Goal: Information Seeking & Learning: Check status

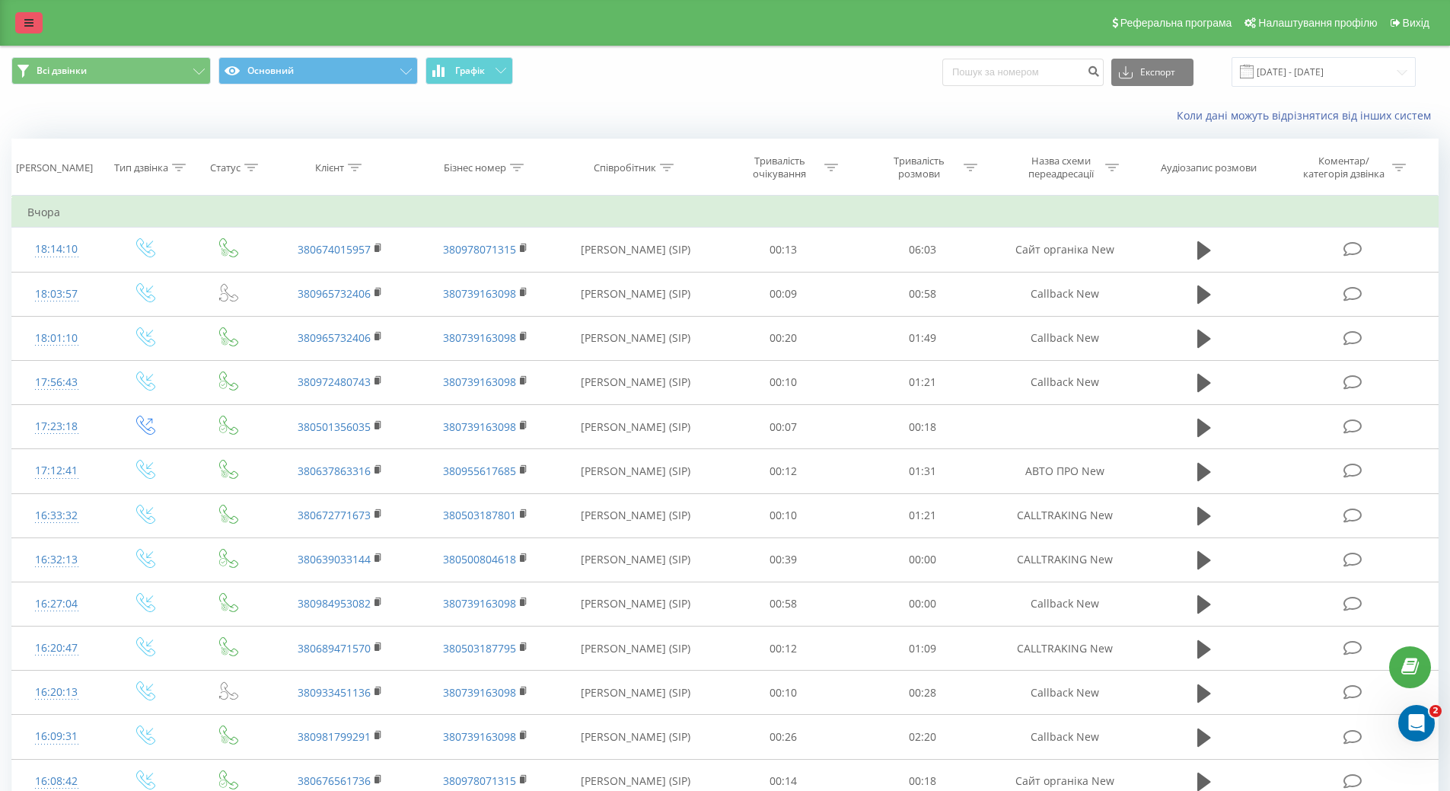
click at [21, 20] on link at bounding box center [28, 22] width 27 height 21
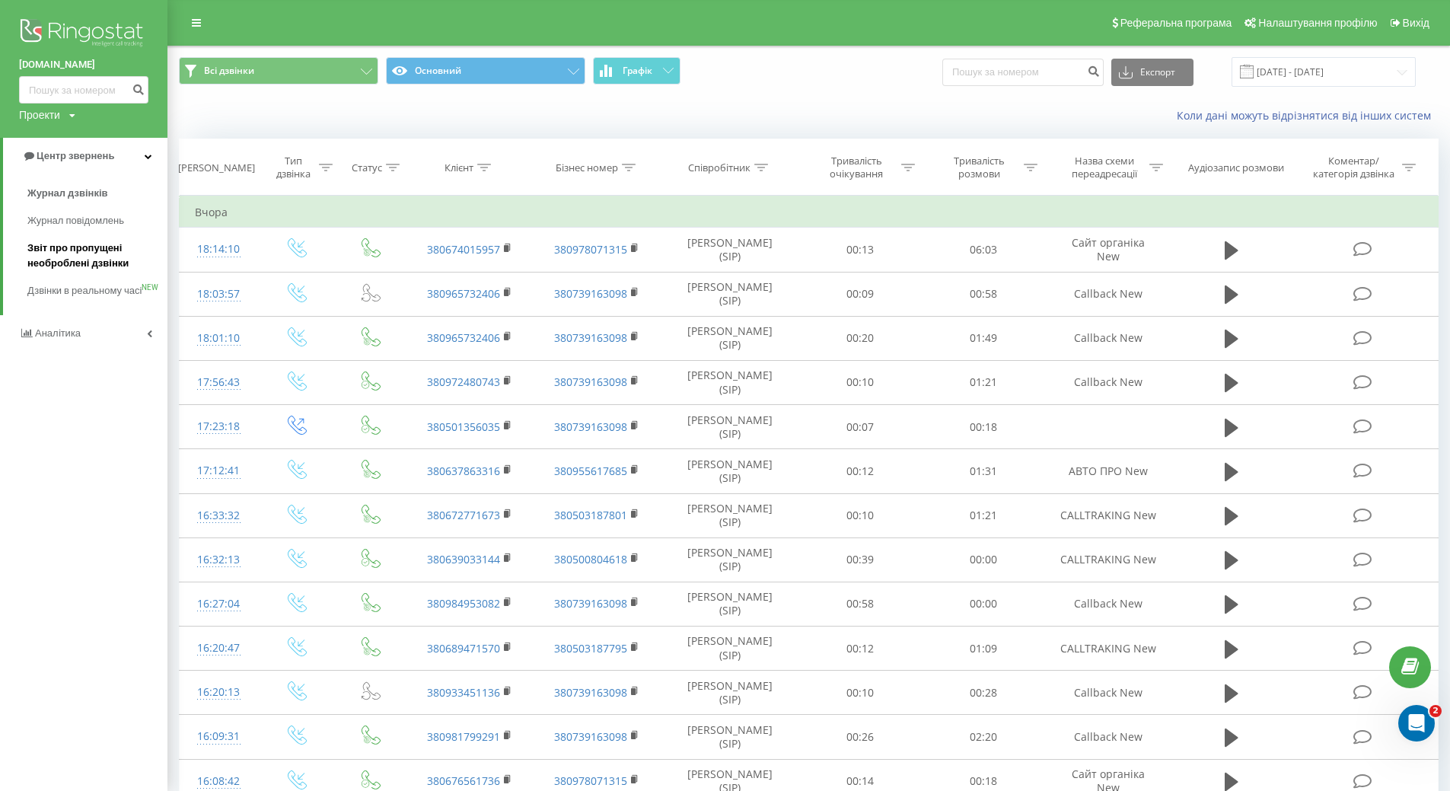
click at [94, 260] on span "Звіт про пропущені необроблені дзвінки" at bounding box center [93, 256] width 132 height 30
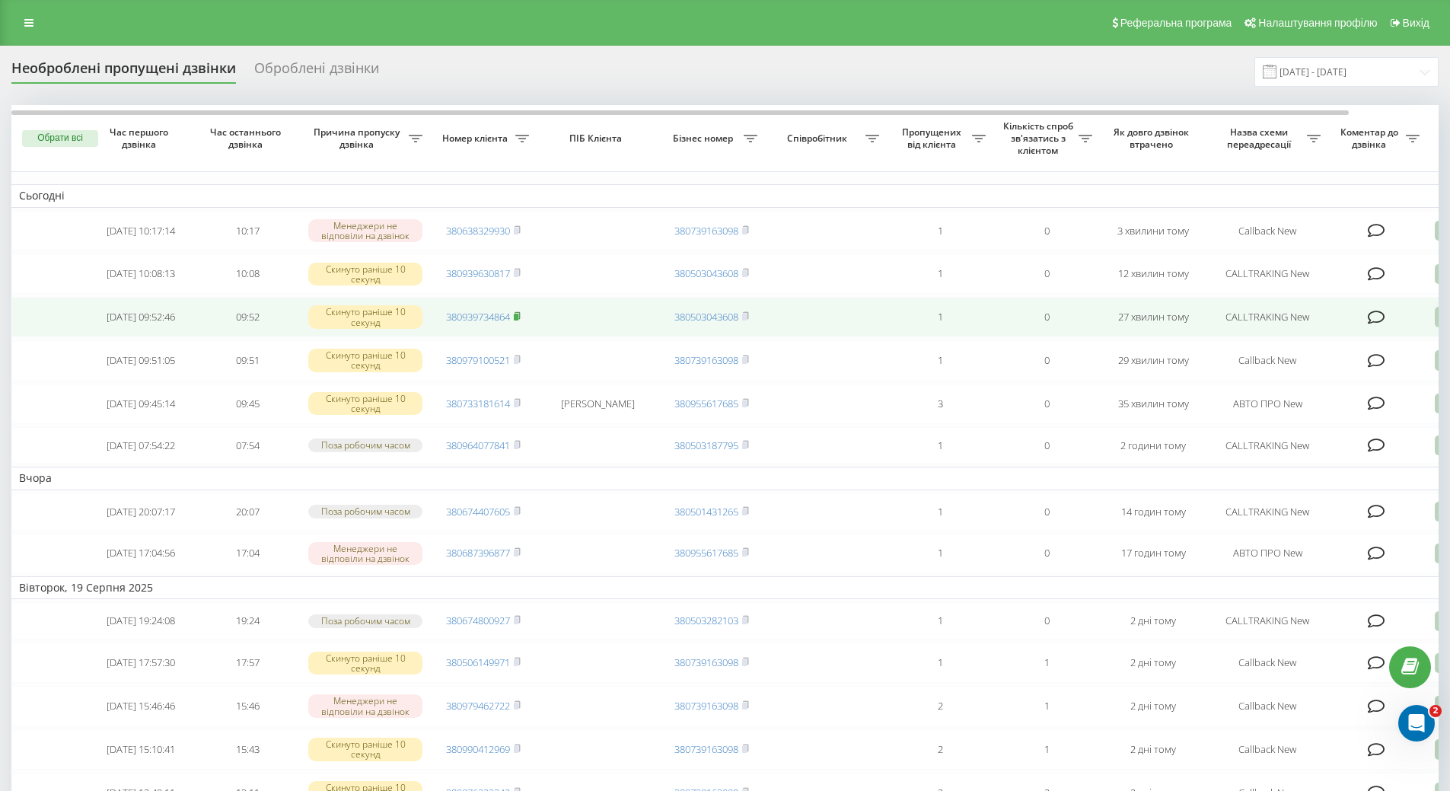
click at [518, 321] on rect at bounding box center [516, 317] width 5 height 7
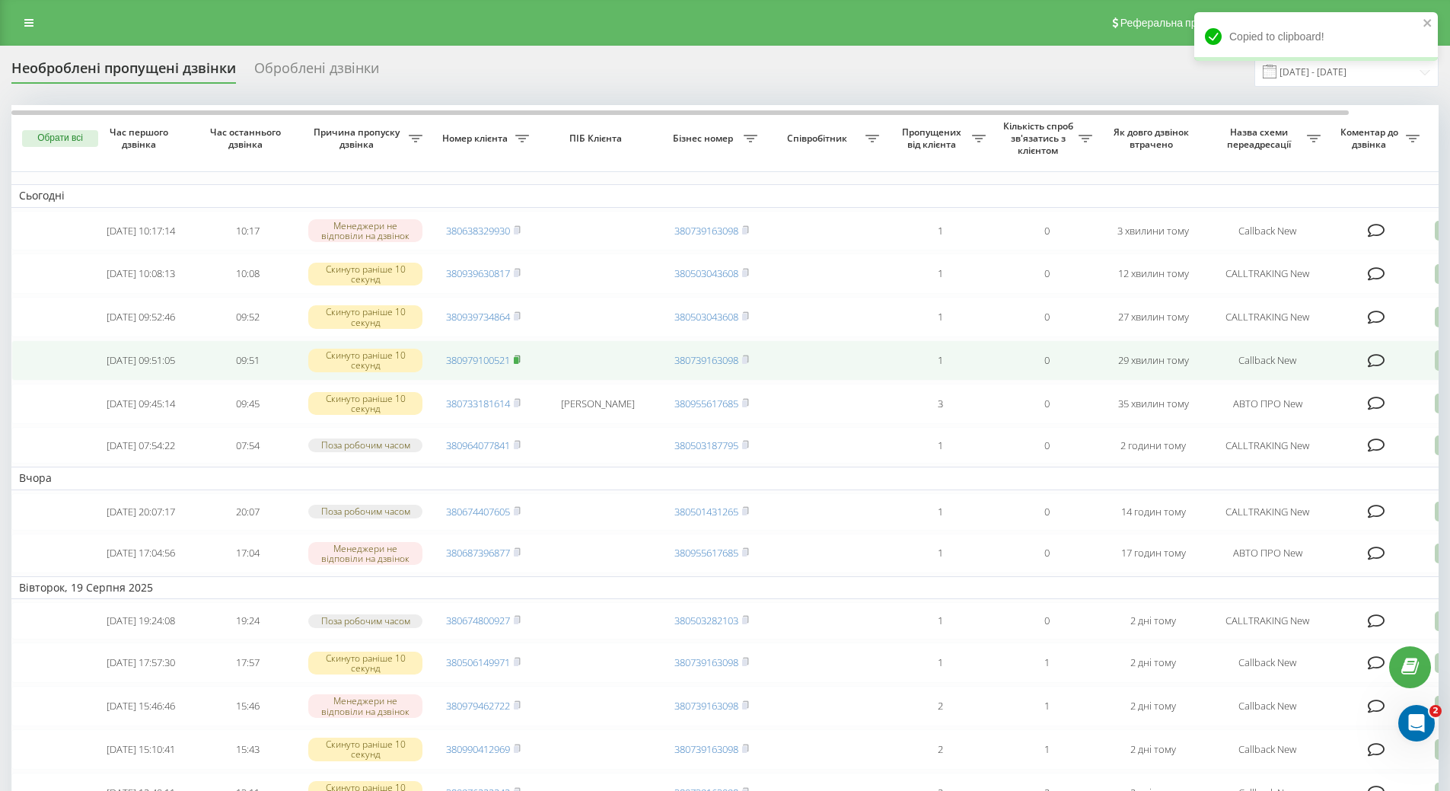
click at [517, 364] on rect at bounding box center [516, 360] width 5 height 7
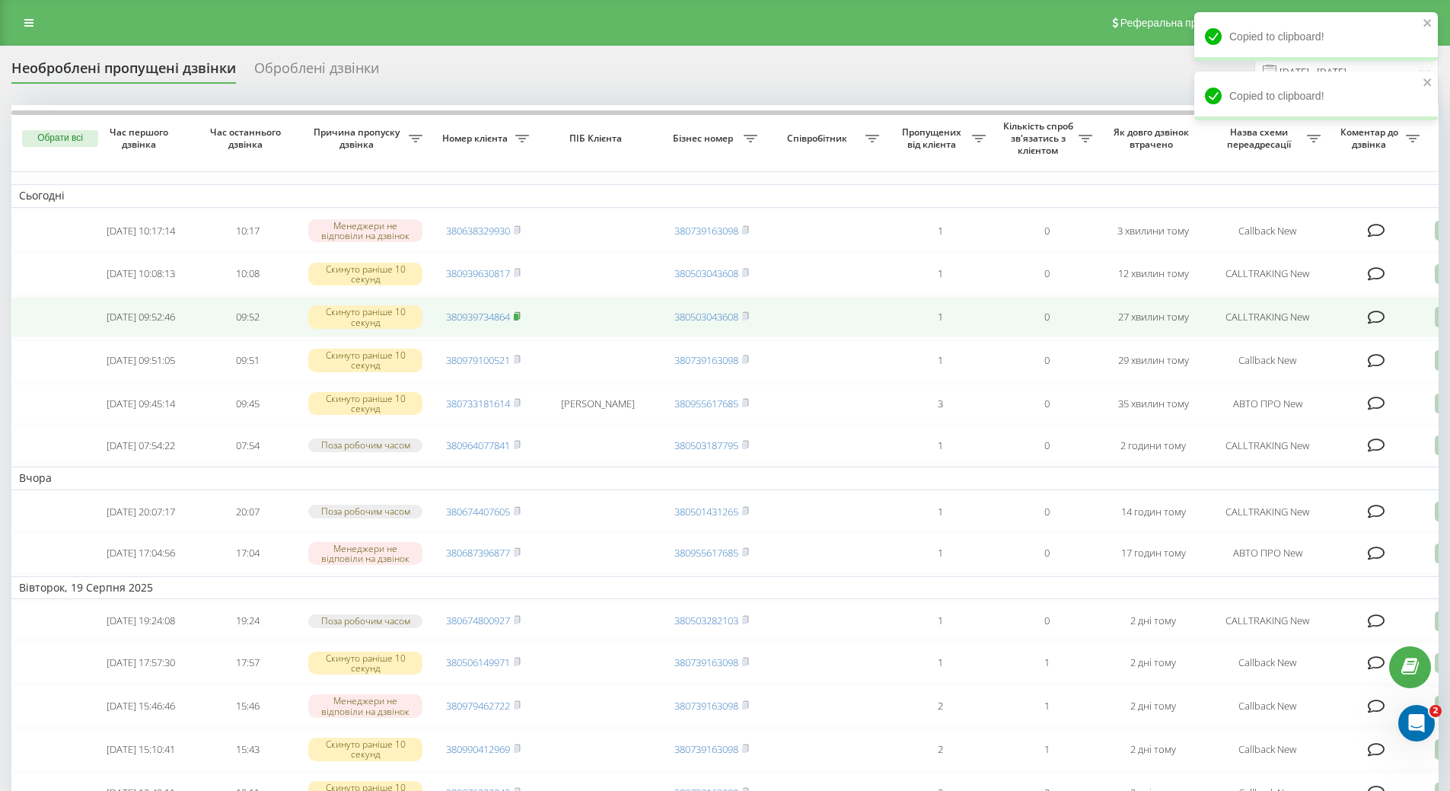
click at [518, 321] on rect at bounding box center [516, 317] width 5 height 7
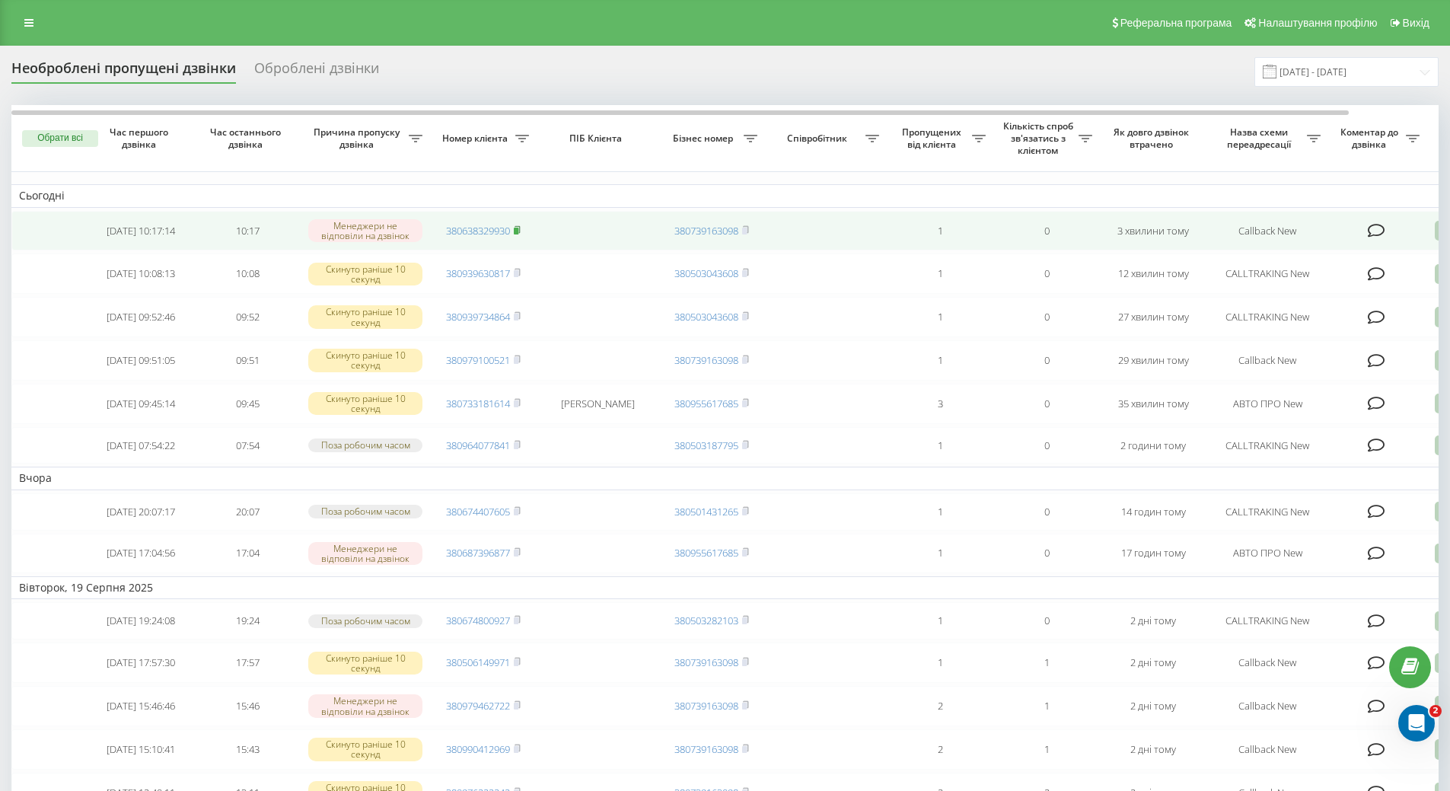
click at [518, 231] on rect at bounding box center [516, 231] width 5 height 7
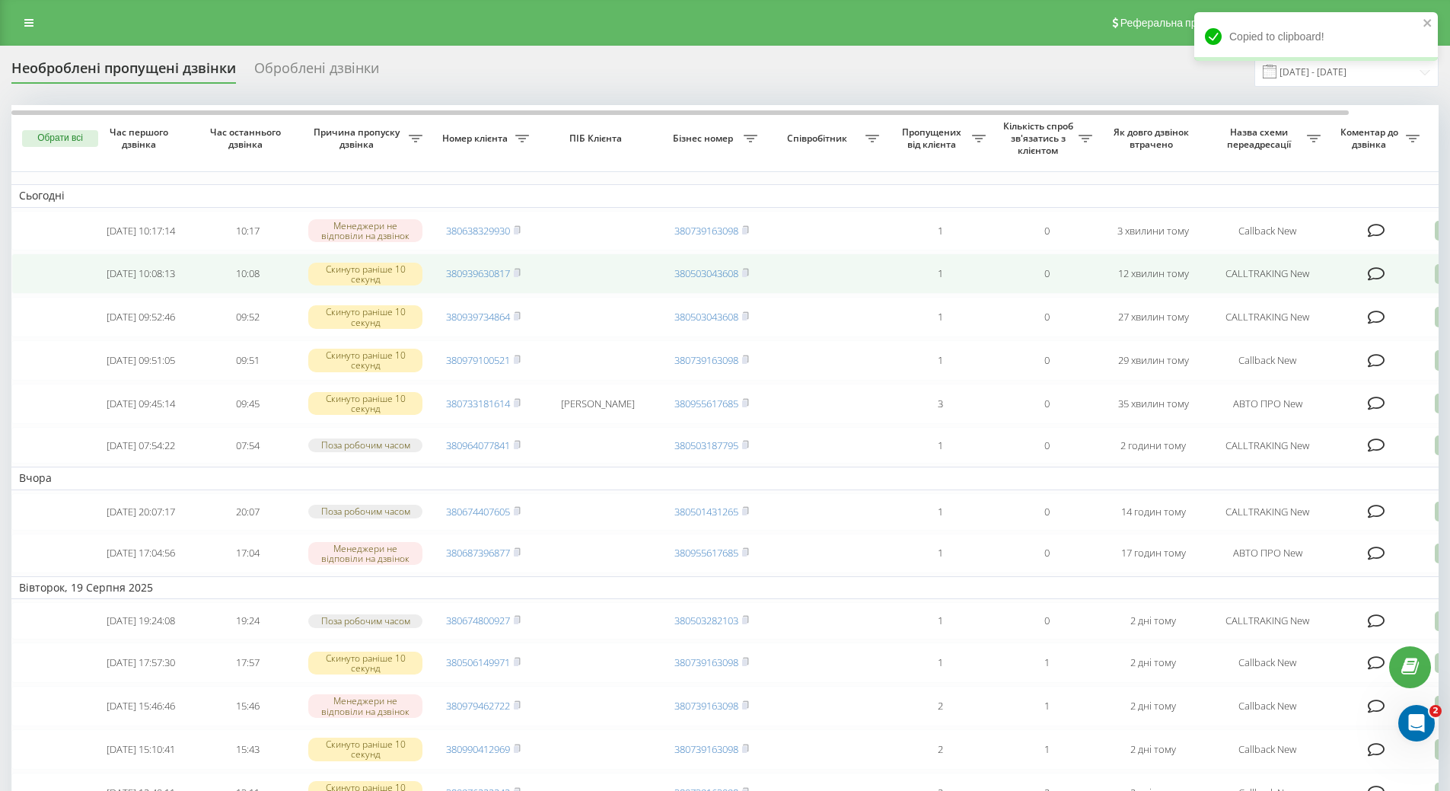
drag, startPoint x: 520, startPoint y: 273, endPoint x: 529, endPoint y: 273, distance: 9.1
click at [520, 273] on icon at bounding box center [517, 272] width 5 height 7
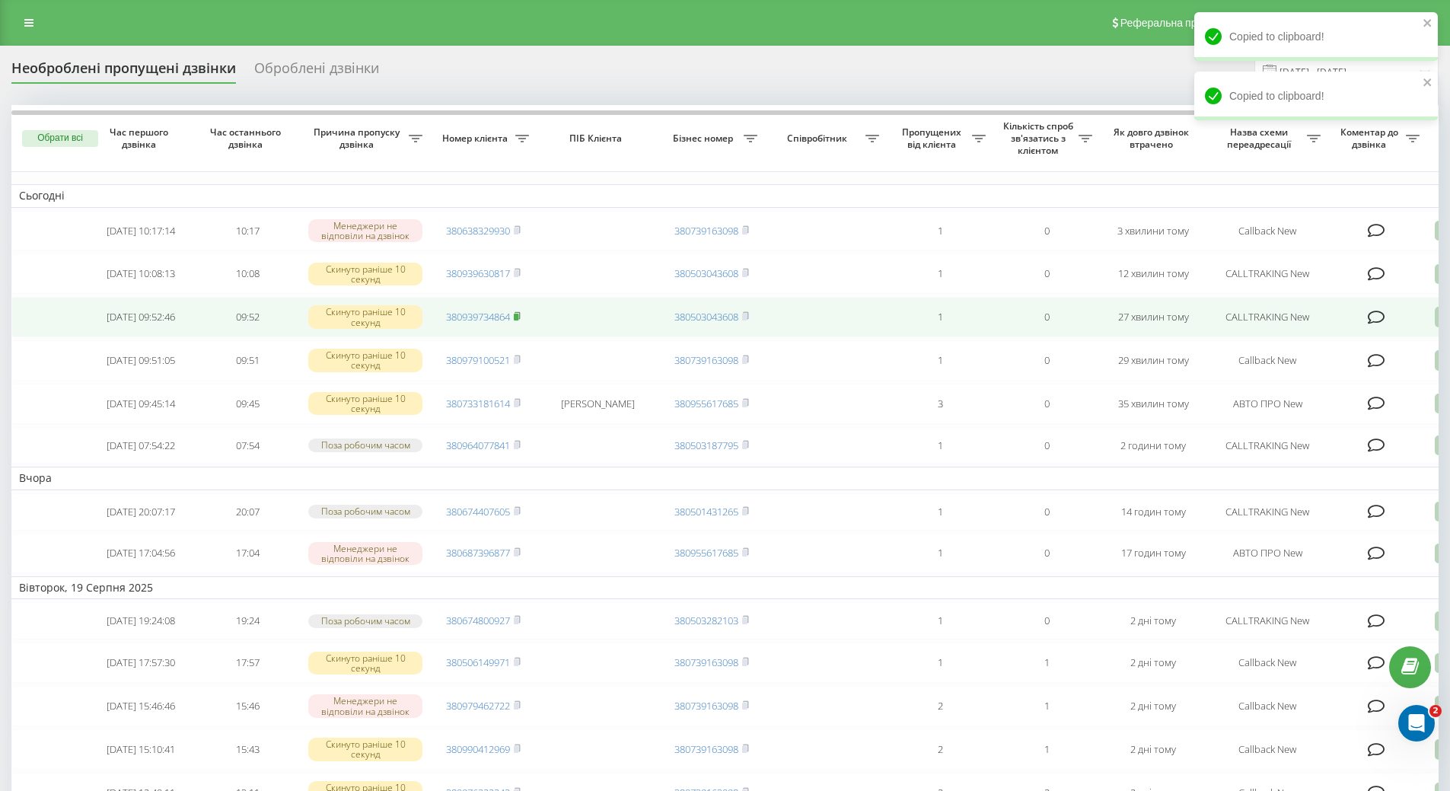
click at [519, 324] on span at bounding box center [517, 317] width 7 height 14
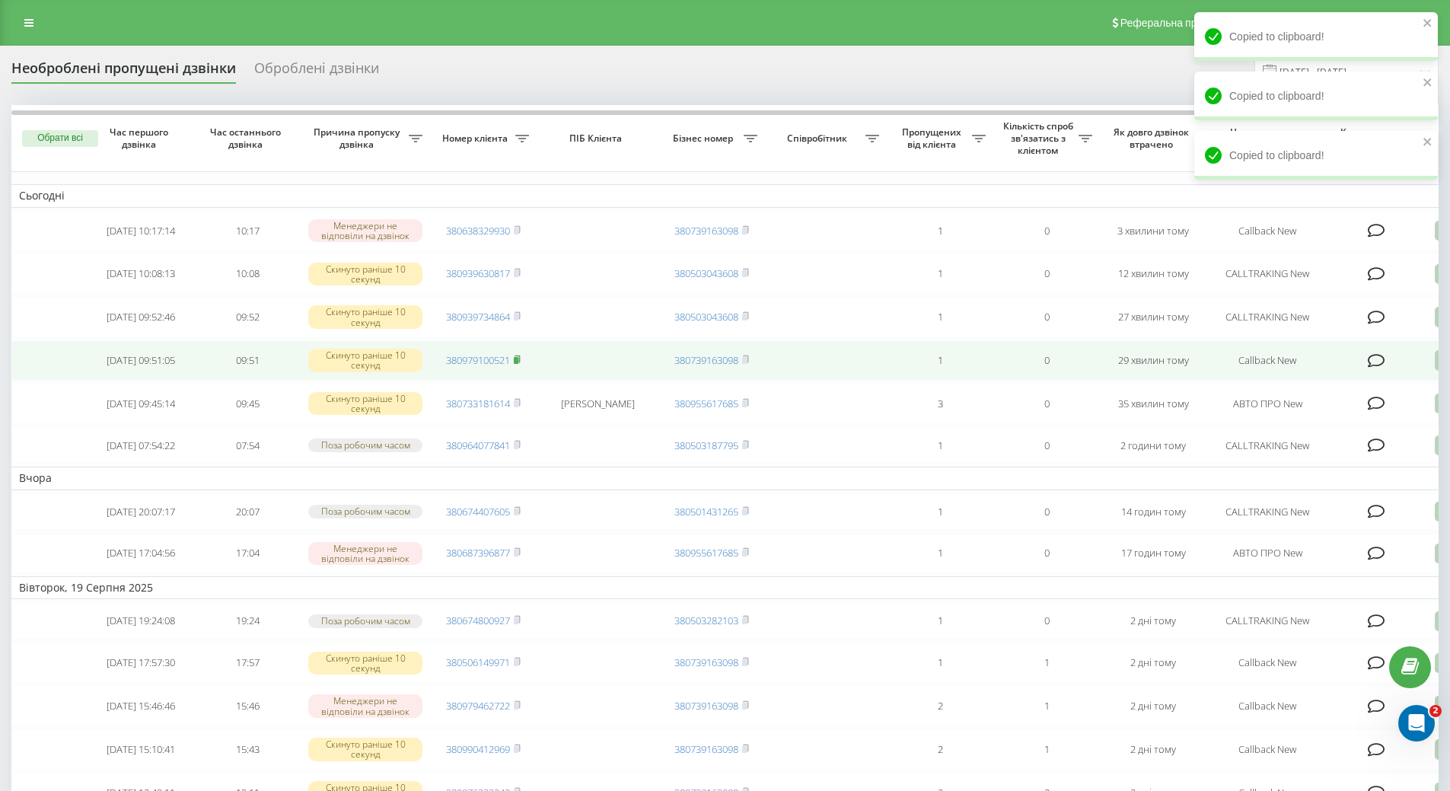
click at [517, 364] on rect at bounding box center [516, 360] width 5 height 7
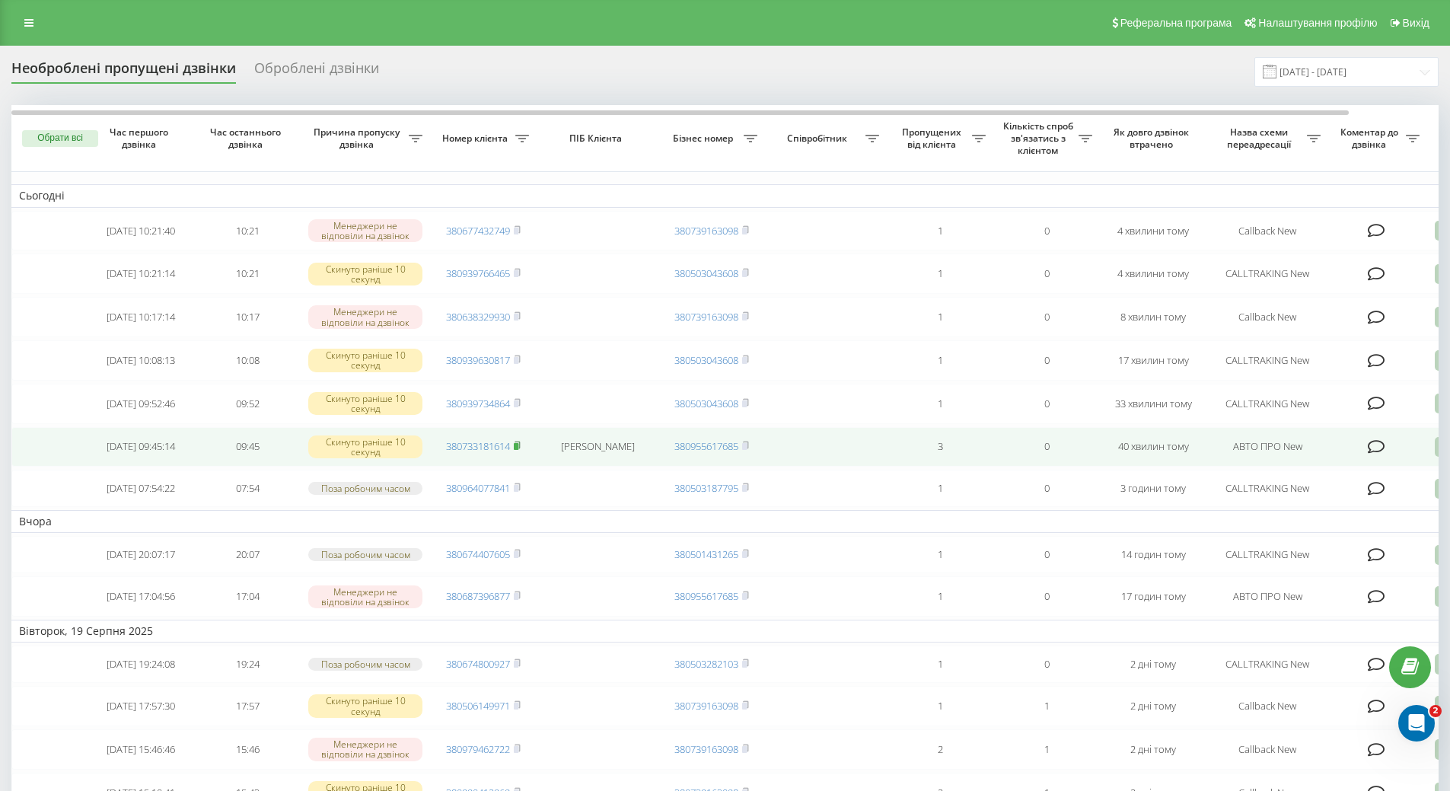
click at [517, 450] on rect at bounding box center [516, 446] width 5 height 7
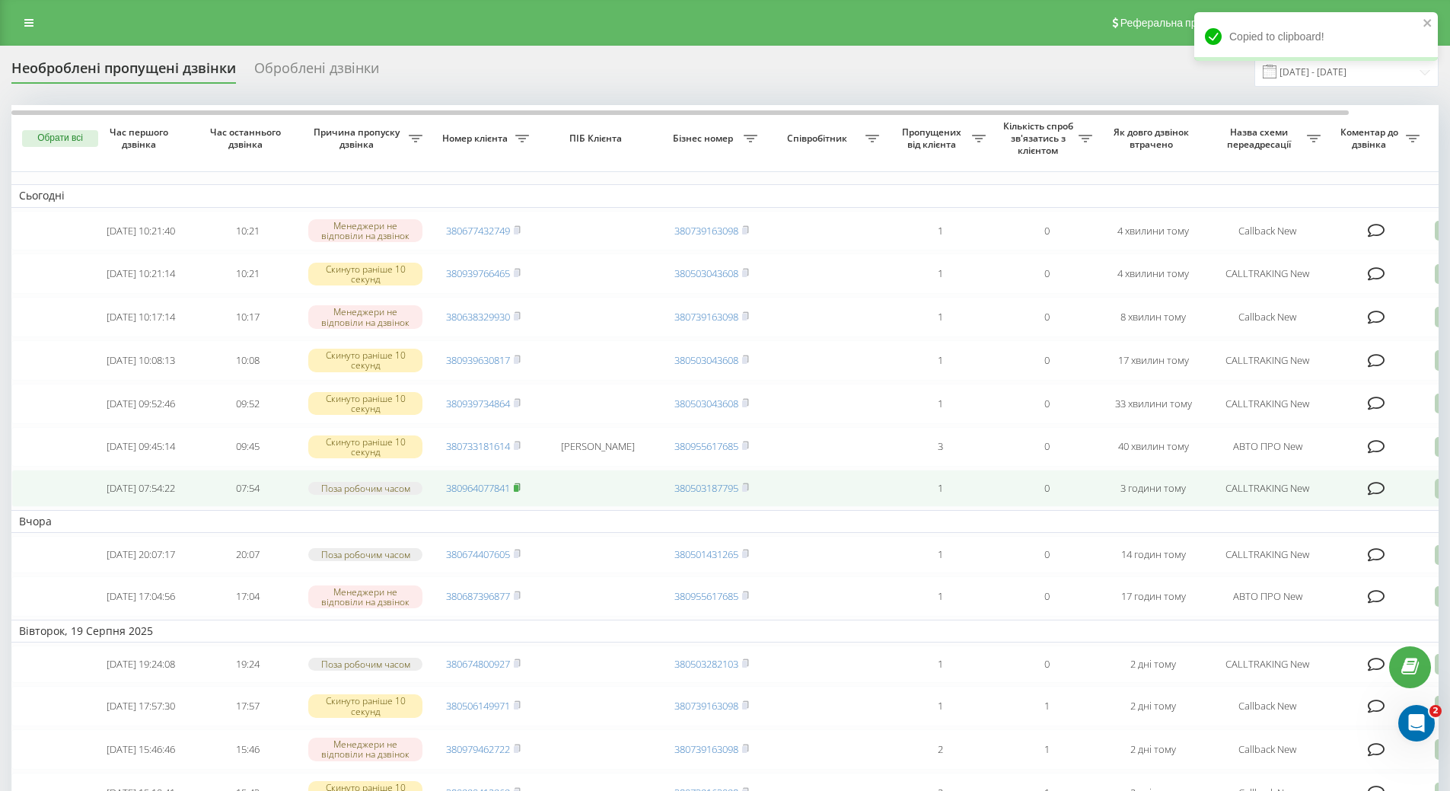
click at [521, 492] on icon at bounding box center [517, 487] width 7 height 9
